Goal: Transaction & Acquisition: Purchase product/service

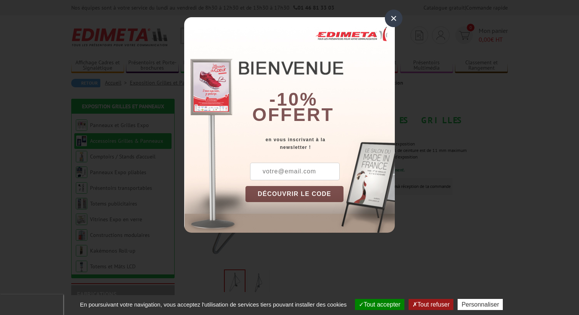
click at [390, 24] on div "×" at bounding box center [394, 19] width 18 height 18
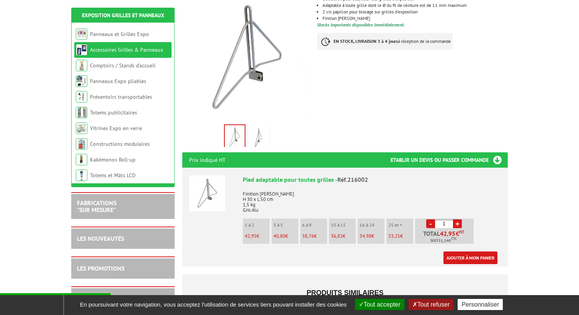
scroll to position [145, 0]
click at [458, 219] on link "+" at bounding box center [457, 223] width 9 height 9
click at [429, 219] on link "-" at bounding box center [430, 223] width 9 height 9
type input "1"
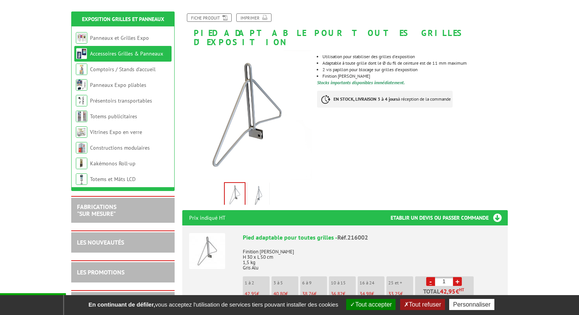
scroll to position [86, 0]
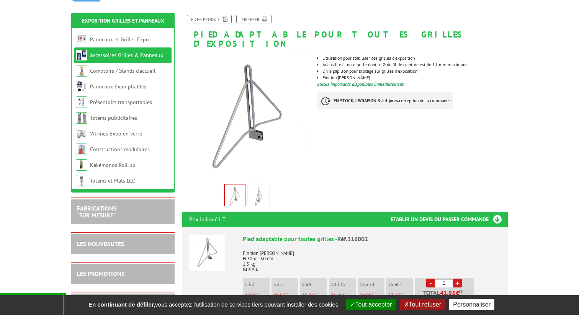
click at [251, 190] on img at bounding box center [258, 197] width 18 height 24
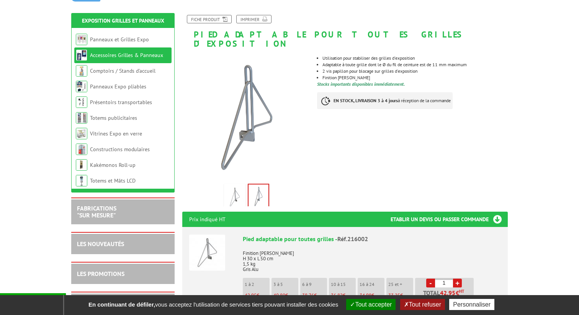
click at [230, 193] on img at bounding box center [234, 197] width 18 height 24
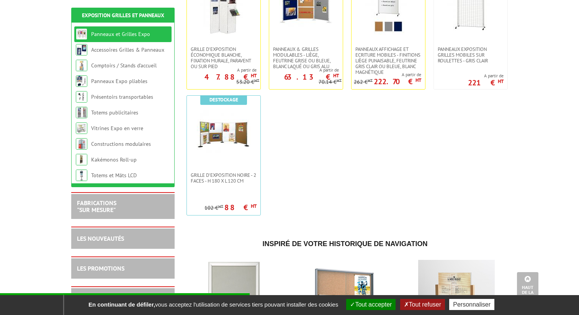
scroll to position [324, 0]
